Goal: Task Accomplishment & Management: Manage account settings

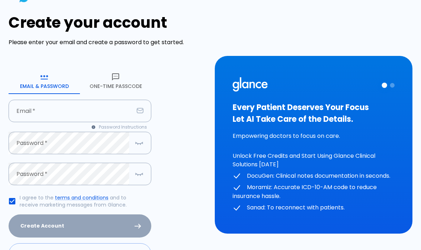
scroll to position [10, 0]
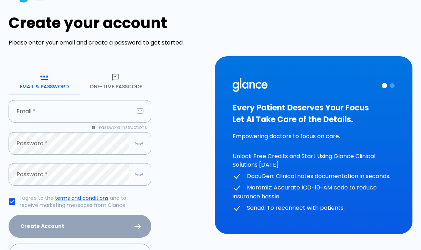
click at [126, 82] on button "One-Time Passcode" at bounding box center [115, 82] width 71 height 26
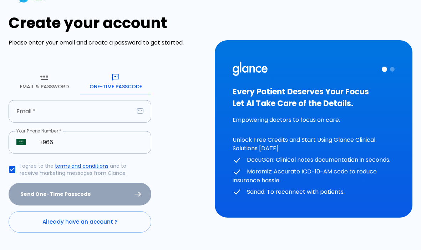
scroll to position [2, 0]
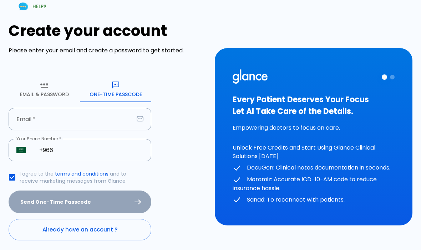
click at [36, 80] on button "Email & Password" at bounding box center [44, 90] width 71 height 26
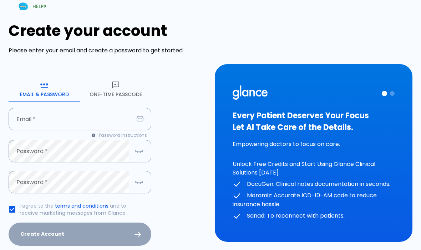
click at [31, 118] on div "Email   * Email   *" at bounding box center [80, 119] width 143 height 22
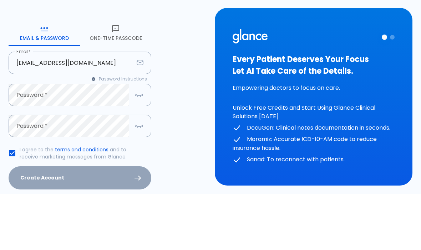
scroll to position [35, 0]
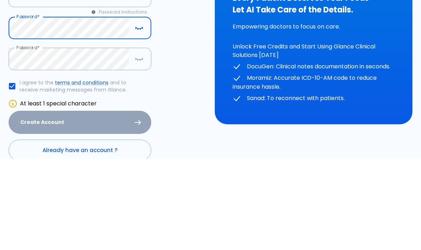
click at [197, 87] on div "Create your account Please enter your email and create a password to get starte…" at bounding box center [107, 121] width 197 height 262
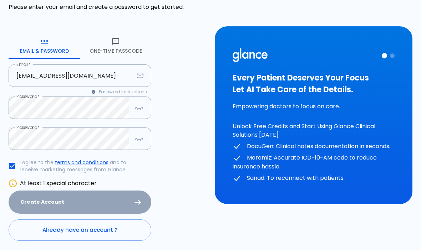
click at [11, 184] on icon at bounding box center [13, 183] width 9 height 9
click at [15, 184] on icon at bounding box center [13, 183] width 9 height 9
click at [139, 142] on icon "button" at bounding box center [139, 138] width 9 height 9
click at [140, 109] on icon "button" at bounding box center [140, 109] width 0 height 1
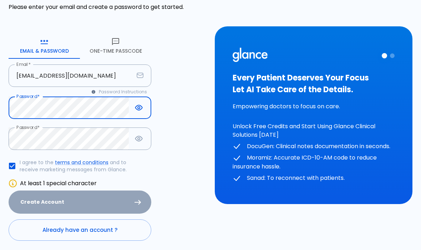
click at [28, 202] on div "Create Account" at bounding box center [80, 202] width 143 height 23
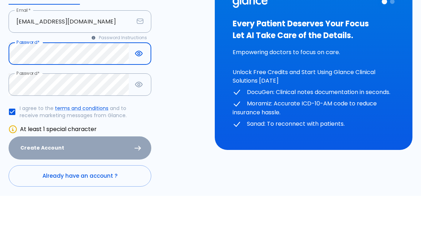
click at [117, 65] on input "[EMAIL_ADDRESS][DOMAIN_NAME]" at bounding box center [71, 76] width 125 height 22
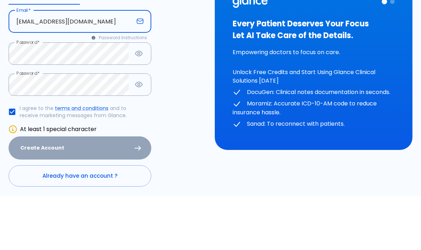
type input "[EMAIL_ADDRESS][DOMAIN_NAME]"
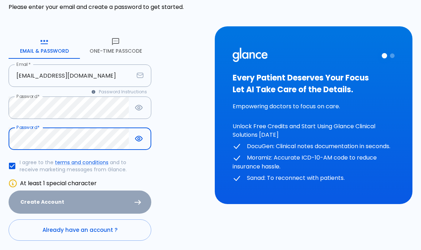
click at [32, 197] on div "Create Account" at bounding box center [80, 202] width 143 height 23
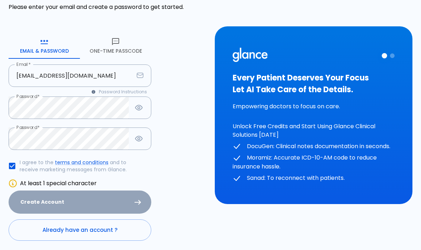
click at [32, 197] on div "Create Account" at bounding box center [80, 202] width 143 height 23
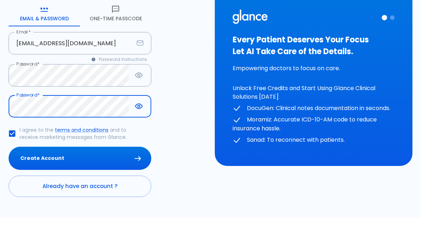
scroll to position [35, 0]
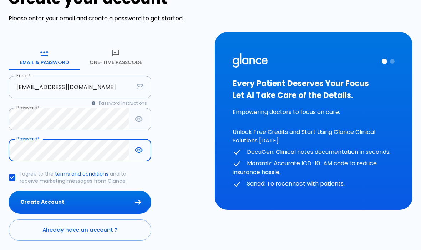
click at [34, 202] on button "Create Account" at bounding box center [80, 202] width 143 height 23
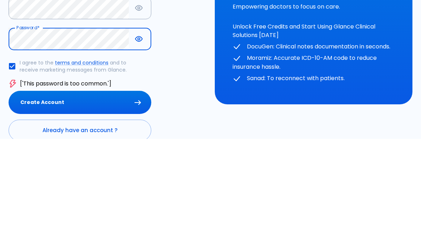
click at [33, 202] on button "Create Account" at bounding box center [80, 213] width 143 height 23
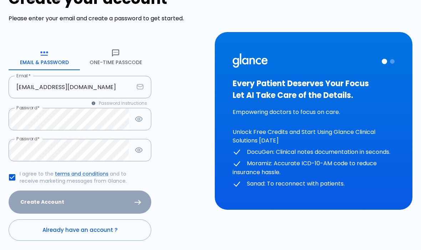
scroll to position [0, 0]
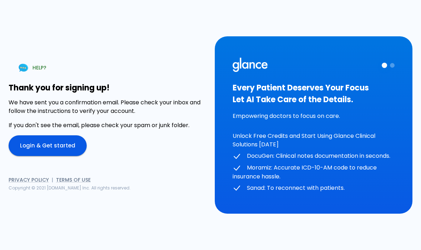
click at [35, 156] on link "Login & Get started" at bounding box center [48, 145] width 78 height 21
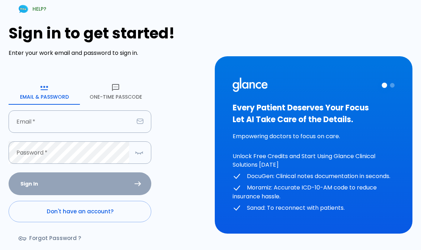
click at [99, 124] on input "Email   *" at bounding box center [71, 121] width 125 height 22
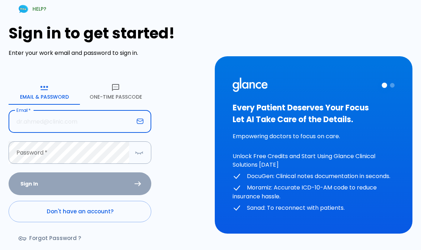
type input "[EMAIL_ADDRESS][DOMAIN_NAME]"
click at [80, 183] on button "Sign In" at bounding box center [80, 183] width 143 height 23
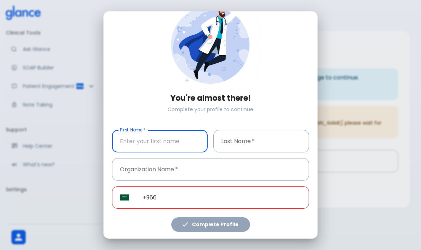
scroll to position [27, 0]
click at [177, 144] on input "First Name   *" at bounding box center [160, 141] width 96 height 22
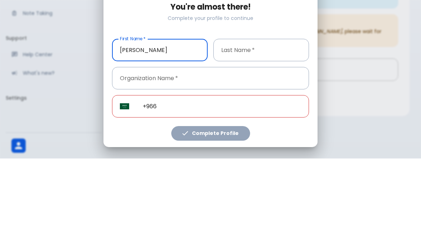
type input "Abdullah"
click at [264, 130] on input "Last Name   *" at bounding box center [261, 141] width 96 height 22
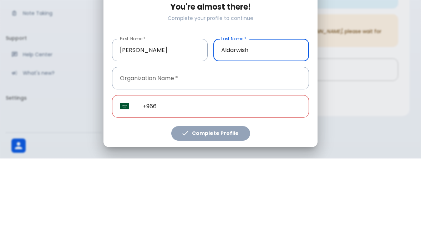
type input "Aldarwish"
click at [212, 159] on input "Organization Name   *" at bounding box center [210, 170] width 197 height 22
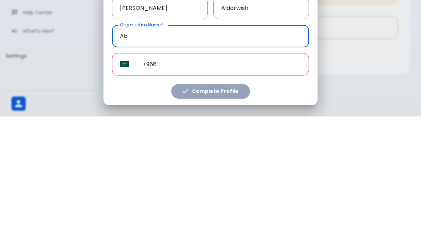
type input "A"
type input "King Saud university for health sciences"
click at [204, 187] on input "+966" at bounding box center [222, 198] width 174 height 22
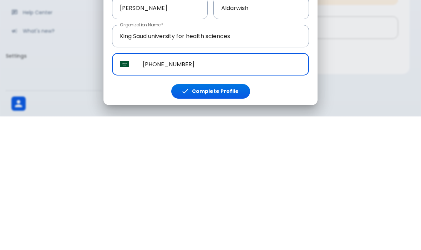
type input "+966 53 366 4373"
click at [231, 218] on button "Complete Profile" at bounding box center [210, 225] width 79 height 15
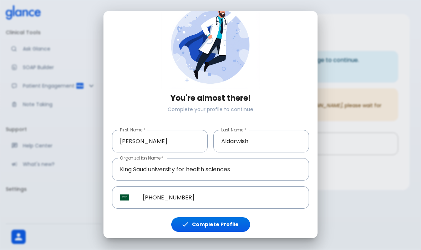
click at [226, 224] on button "Complete Profile" at bounding box center [210, 225] width 79 height 15
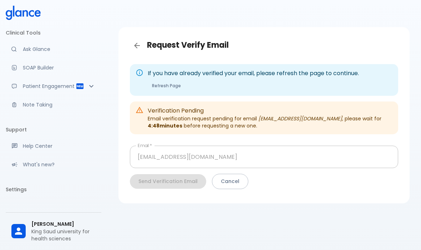
scroll to position [0, 0]
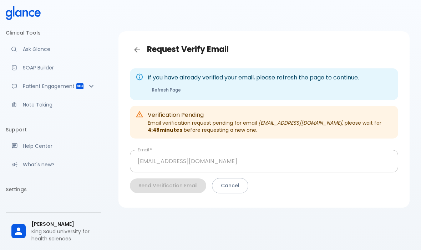
click at [52, 207] on p "Your Settings" at bounding box center [59, 205] width 73 height 7
click at [52, 55] on link "Ask Glance" at bounding box center [54, 49] width 96 height 16
click at [174, 92] on button "Refresh Page" at bounding box center [166, 90] width 37 height 10
click at [138, 53] on icon "Back" at bounding box center [137, 50] width 9 height 9
click at [165, 92] on button "Refresh Page" at bounding box center [166, 90] width 37 height 10
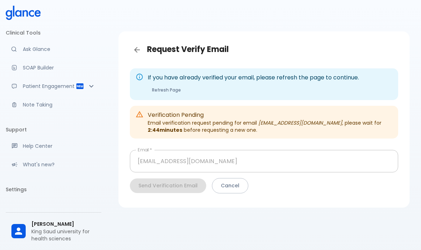
click at [31, 88] on p "Patient Engagement" at bounding box center [49, 86] width 53 height 7
click at [21, 71] on link "SOAP Builder" at bounding box center [54, 68] width 96 height 16
click at [28, 86] on p "Patient Engagement" at bounding box center [49, 86] width 53 height 7
click at [158, 90] on button "Refresh Page" at bounding box center [166, 90] width 37 height 10
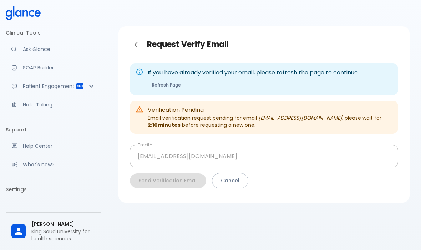
scroll to position [5, 0]
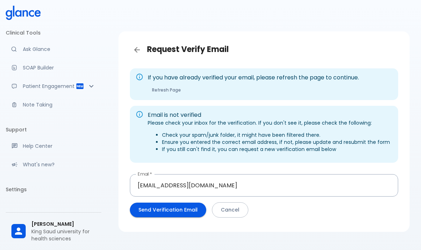
click at [23, 54] on link "Ask Glance" at bounding box center [54, 49] width 96 height 16
click at [237, 210] on button "Cancel" at bounding box center [230, 209] width 36 height 15
click at [173, 88] on button "Refresh Page" at bounding box center [166, 90] width 37 height 10
